Goal: Contribute content

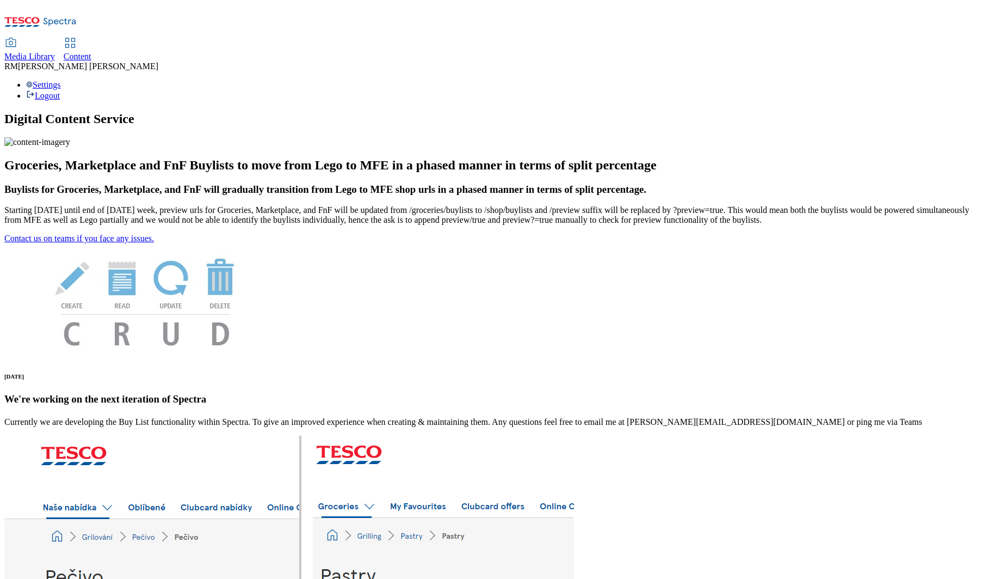
click at [55, 52] on span "Media Library" at bounding box center [29, 56] width 51 height 9
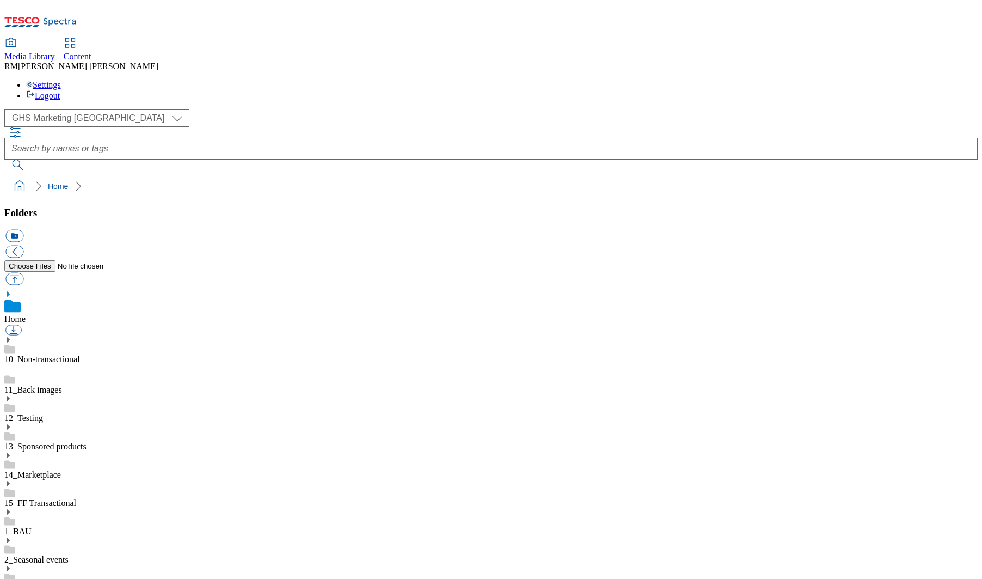
scroll to position [235, 0]
click at [102, 109] on select "GHS Marketing UK iGHS Marketing CE MCA CZ MCA HU MCA SK" at bounding box center [96, 117] width 185 height 17
select select "flare-ighs-ce-mktg"
click at [8, 109] on select "GHS Marketing UK iGHS Marketing CE MCA CZ MCA HU MCA SK" at bounding box center [96, 117] width 185 height 17
click at [39, 472] on link "IGHS-CZ" at bounding box center [21, 476] width 34 height 9
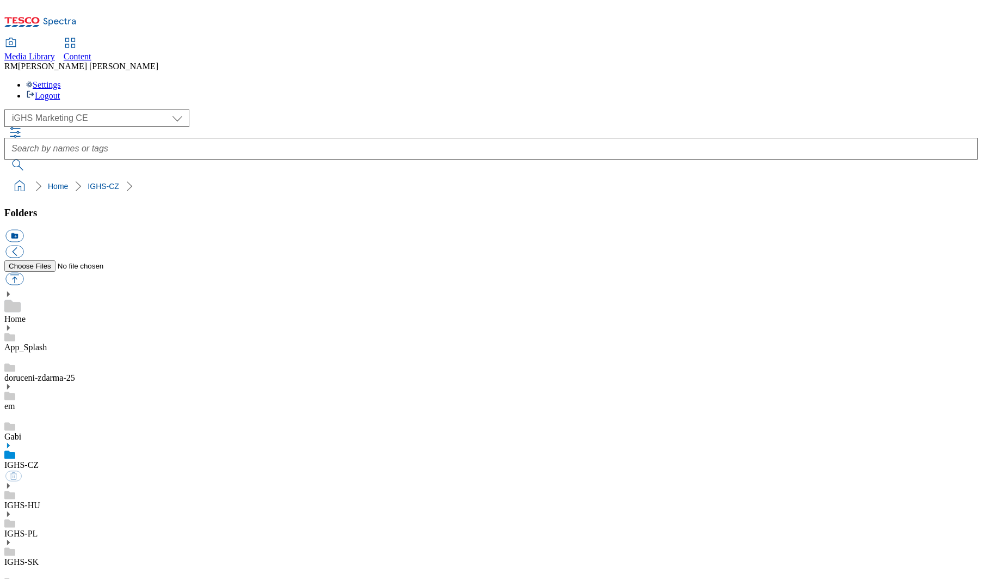
click at [10, 442] on use at bounding box center [8, 444] width 3 height 5
click at [39, 460] on link "IGHS-CZ" at bounding box center [21, 464] width 34 height 9
click at [23, 230] on button "icon_new_folder" at bounding box center [14, 236] width 18 height 13
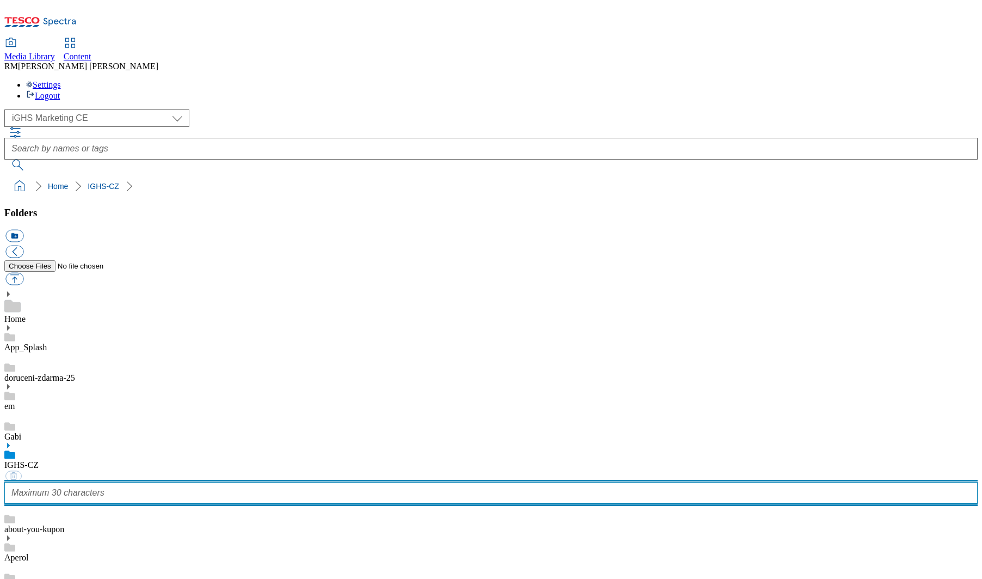
click at [98, 482] on input "text" at bounding box center [491, 493] width 974 height 22
paste input "nove-oblasti-doruceni"
type input "nove-oblasti-doruceni"
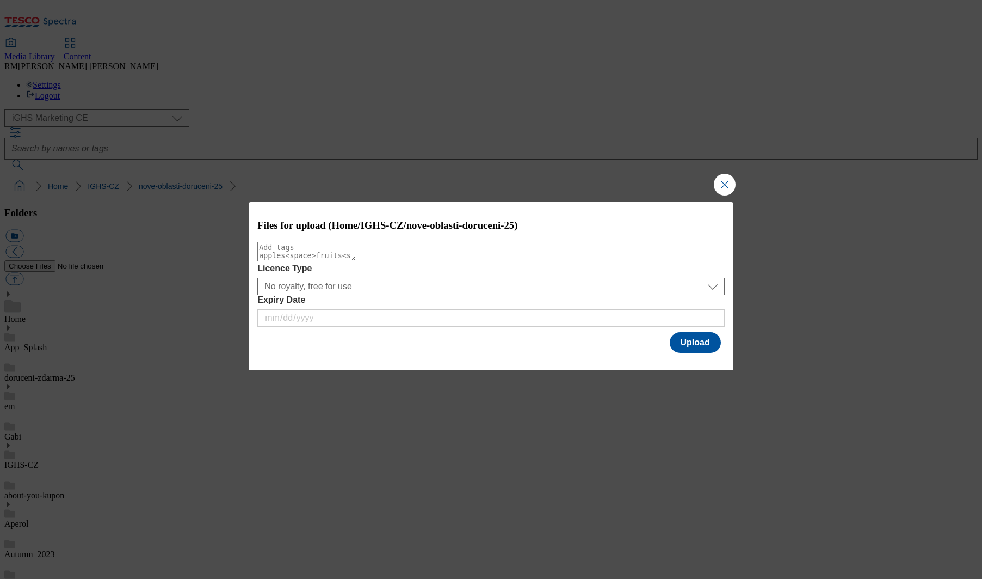
click at [300, 259] on textarea "Modal" at bounding box center [306, 252] width 99 height 20
type textarea "cz"
click at [703, 338] on button "Upload" at bounding box center [695, 342] width 51 height 21
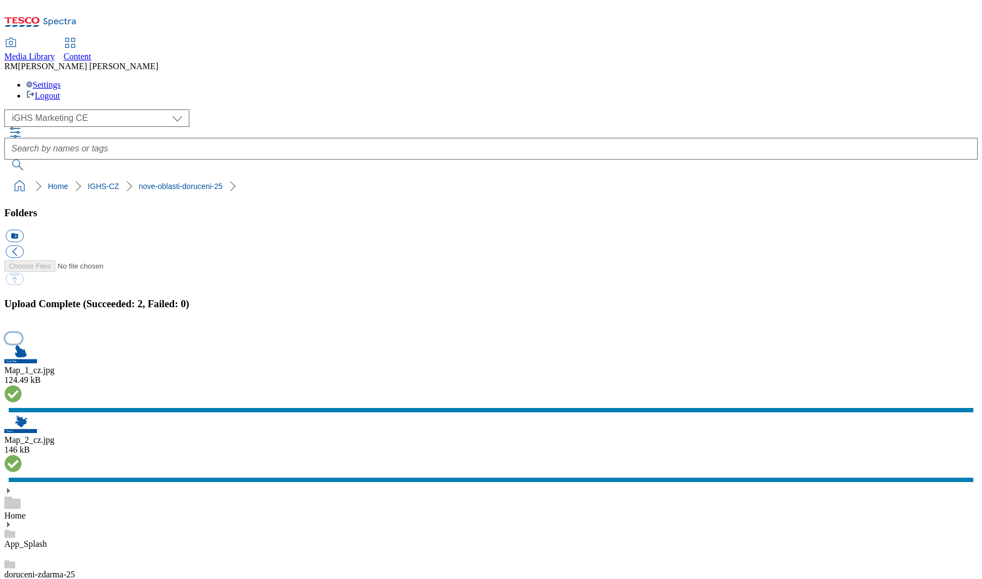
click at [22, 343] on button "button" at bounding box center [13, 338] width 16 height 10
